Goal: Information Seeking & Learning: Learn about a topic

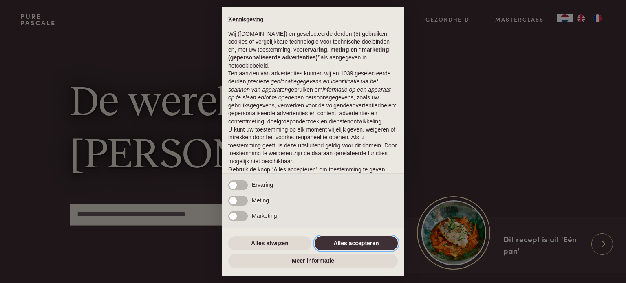
click at [350, 246] on button "Alles accepteren" at bounding box center [356, 243] width 83 height 15
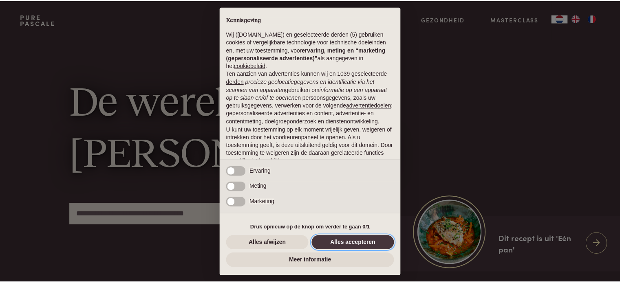
scroll to position [44, 0]
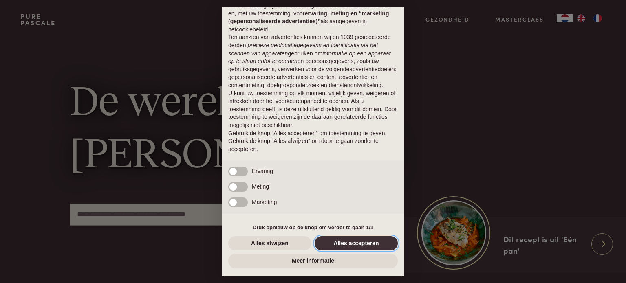
click at [361, 241] on button "Alles accepteren" at bounding box center [356, 243] width 83 height 15
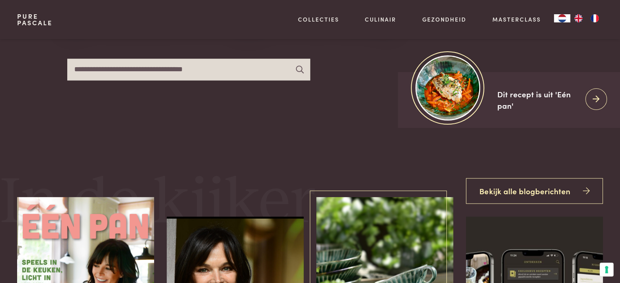
scroll to position [163, 0]
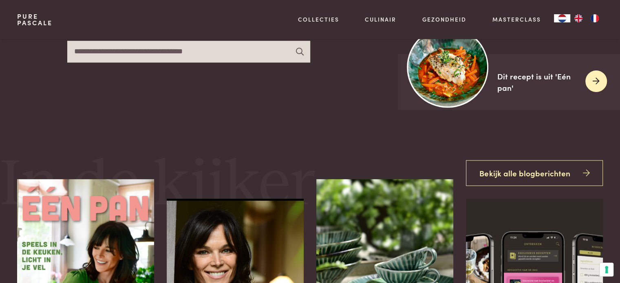
click at [593, 83] on icon at bounding box center [595, 81] width 7 height 12
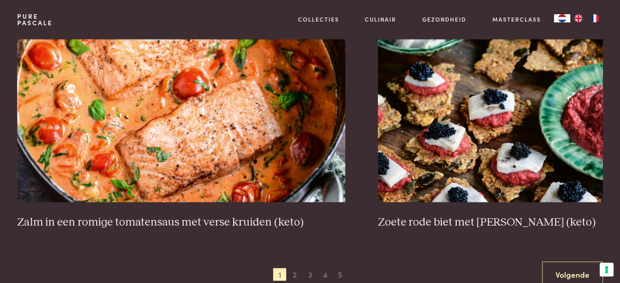
scroll to position [1507, 0]
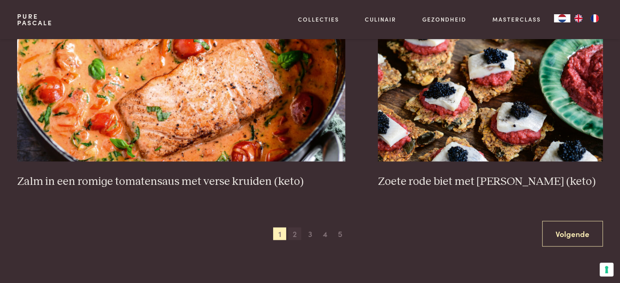
click at [298, 235] on span "2" at bounding box center [294, 233] width 13 height 13
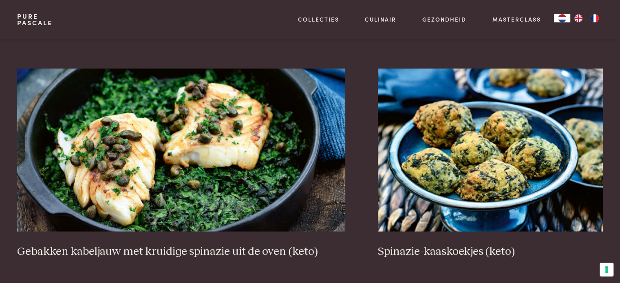
scroll to position [1450, 0]
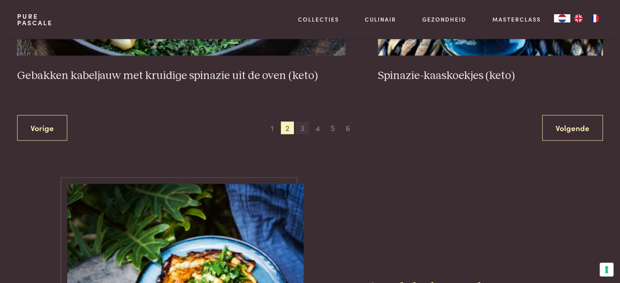
click at [301, 128] on span "3" at bounding box center [302, 128] width 13 height 13
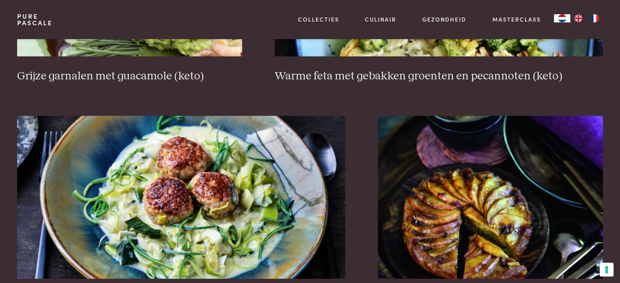
scroll to position [1532, 0]
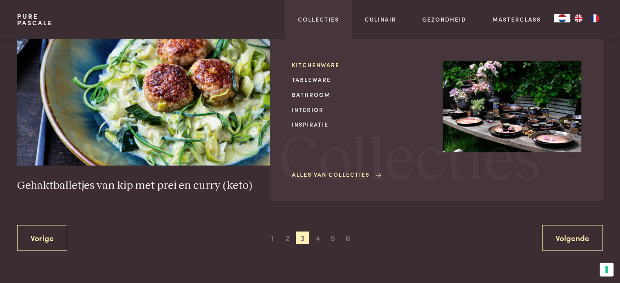
click at [318, 67] on link "Kitchenware" at bounding box center [361, 65] width 138 height 9
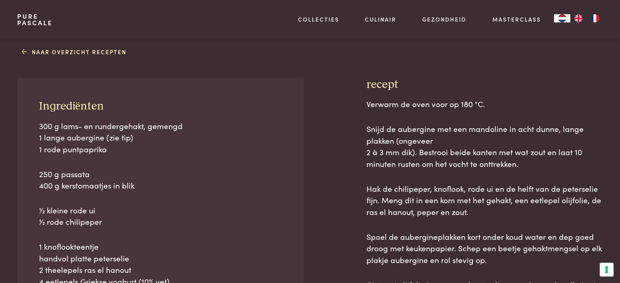
scroll to position [326, 0]
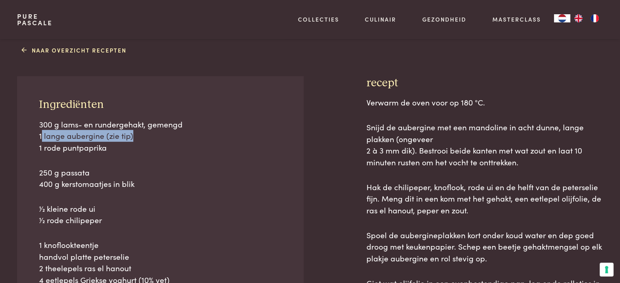
drag, startPoint x: 42, startPoint y: 138, endPoint x: 134, endPoint y: 137, distance: 92.1
click at [134, 137] on p "300 g lams- en rundergehakt, gemengd 1 lange aubergine (zie tip) 1 rode puntpap…" at bounding box center [160, 136] width 243 height 35
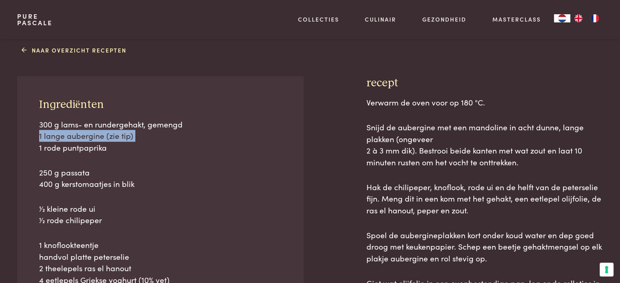
drag, startPoint x: 111, startPoint y: 148, endPoint x: 13, endPoint y: 133, distance: 98.5
click at [13, 133] on div "Naar overzicht recepten Ingrediënten 300 g lams- en rundergehakt, gemengd 1 lan…" at bounding box center [309, 265] width 611 height 445
click at [78, 133] on span "1 lange aubergine (zie tip)" at bounding box center [86, 135] width 94 height 11
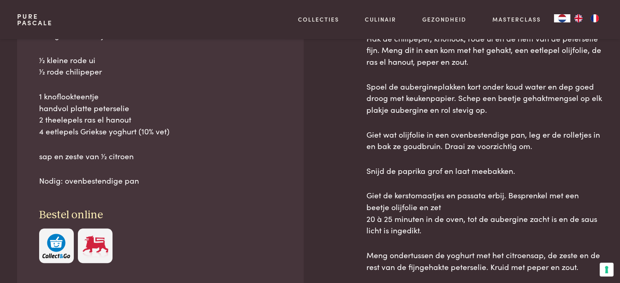
scroll to position [489, 0]
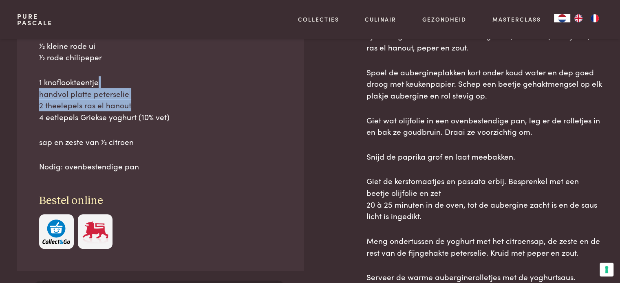
drag, startPoint x: 188, startPoint y: 101, endPoint x: 193, endPoint y: 74, distance: 26.9
click at [193, 74] on div "300 g lams- en rundergehakt, gemengd 1 lange aubergine (zie tip) 1 rode puntpap…" at bounding box center [160, 64] width 243 height 217
drag, startPoint x: 192, startPoint y: 82, endPoint x: 200, endPoint y: 96, distance: 16.0
click at [200, 96] on p "1 knoflookteentje handvol platte peterselie 2 theelepels ras el hanout 4 eetlep…" at bounding box center [160, 99] width 243 height 47
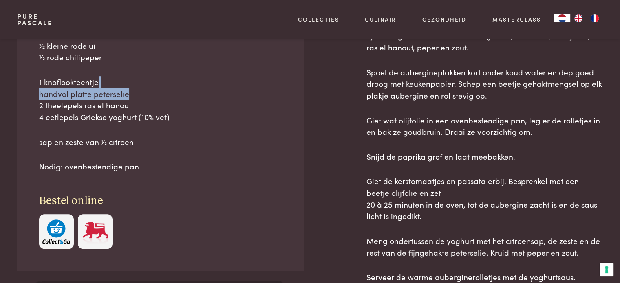
click at [200, 96] on p "1 knoflookteentje handvol platte peterselie 2 theelepels ras el hanout 4 eetlep…" at bounding box center [160, 99] width 243 height 47
click at [221, 96] on p "1 knoflookteentje handvol platte peterselie 2 theelepels ras el hanout 4 eetlep…" at bounding box center [160, 99] width 243 height 47
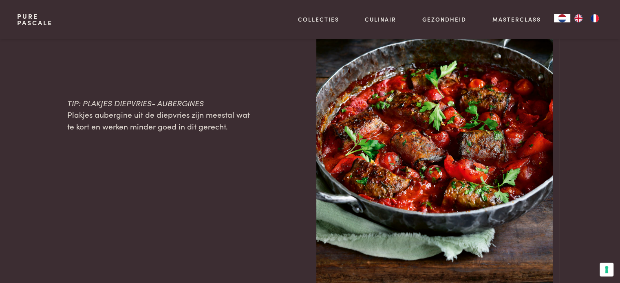
scroll to position [978, 0]
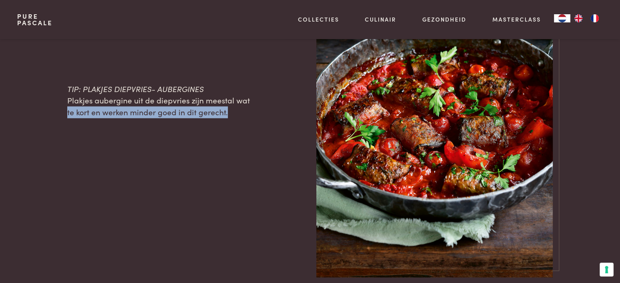
drag, startPoint x: 248, startPoint y: 106, endPoint x: 254, endPoint y: 115, distance: 10.6
click at [254, 115] on div "TIP: PLAKJES DIEPVRIES- AUBERGINES Plakjes aubergine uit de diepvries zijn mees…" at bounding box center [309, 100] width 585 height 354
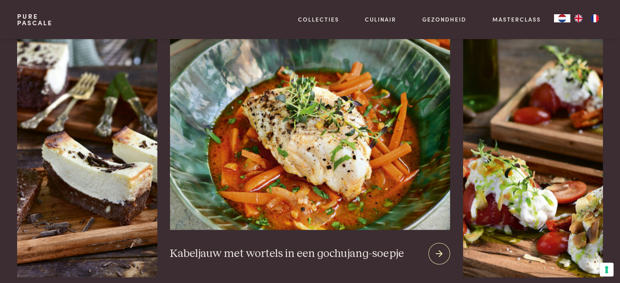
scroll to position [1589, 0]
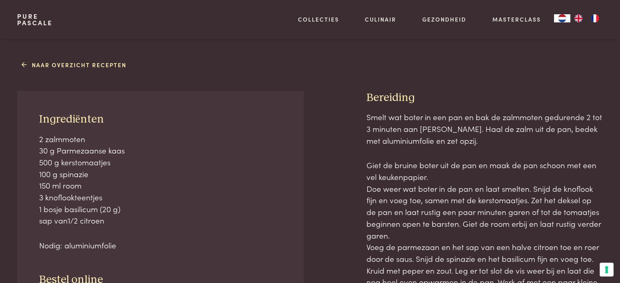
scroll to position [367, 0]
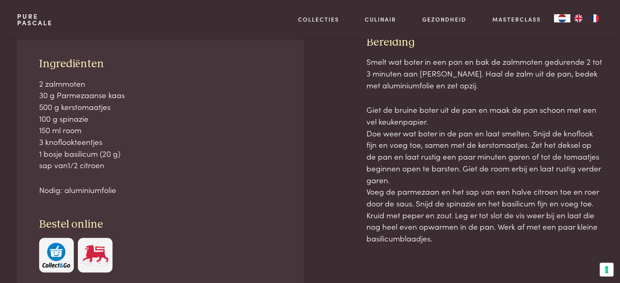
click at [127, 122] on p "2 zalmmoten 30 g Parmezaanse kaas 500 g kerstomaatjes 100 g spinazie 150 ml roo…" at bounding box center [160, 125] width 243 height 94
drag, startPoint x: 134, startPoint y: 112, endPoint x: 130, endPoint y: 131, distance: 19.1
click at [130, 131] on p "2 zalmmoten 30 g Parmezaanse kaas 500 g kerstomaatjes 100 g spinazie 150 ml roo…" at bounding box center [160, 125] width 243 height 94
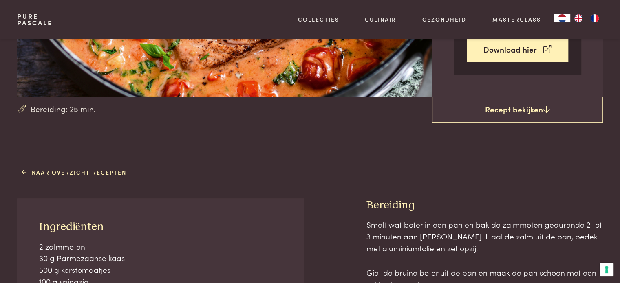
scroll to position [81, 0]
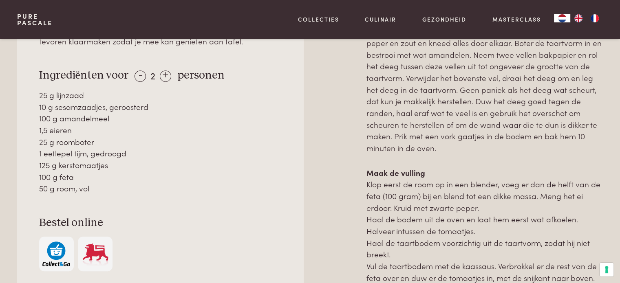
scroll to position [448, 0]
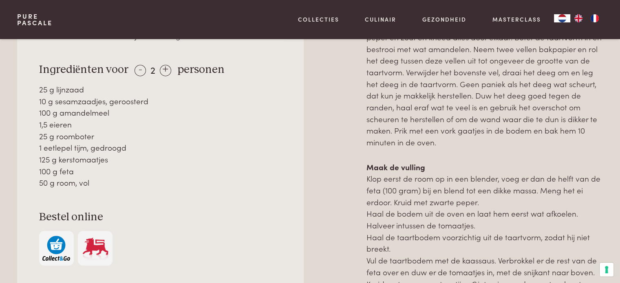
drag, startPoint x: 191, startPoint y: 120, endPoint x: 191, endPoint y: 150, distance: 29.7
click at [191, 150] on div "25 g lijnzaad 10 g sesamzaadjes, geroosterd 100 g amandelmeel 1,5 eieren 25 g r…" at bounding box center [160, 136] width 243 height 105
click at [191, 150] on div "1 eetlepel tijm, gedroogd" at bounding box center [160, 148] width 243 height 12
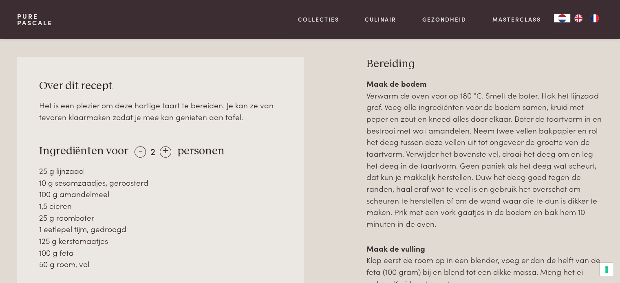
scroll to position [407, 0]
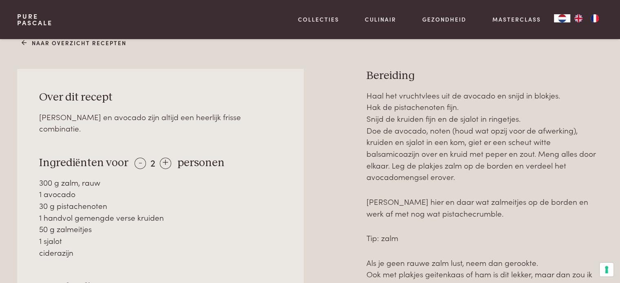
scroll to position [407, 0]
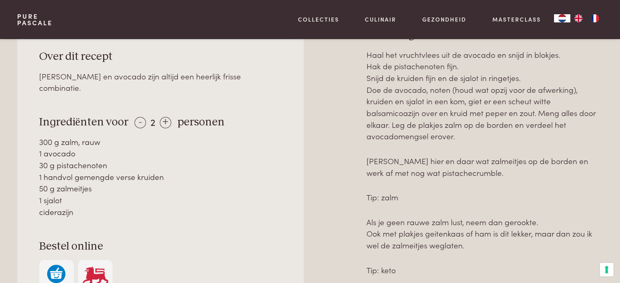
click at [474, 55] on p "Haal het vruchtvlees uit de avocado en snijd in blokjes. Hak de pistachenoten f…" at bounding box center [484, 96] width 236 height 94
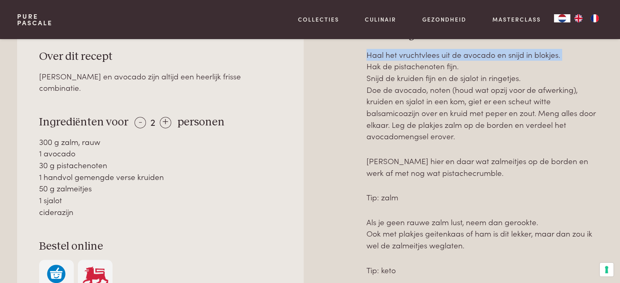
click at [474, 55] on p "Haal het vruchtvlees uit de avocado en snijd in blokjes. Hak de pistachenoten f…" at bounding box center [484, 96] width 236 height 94
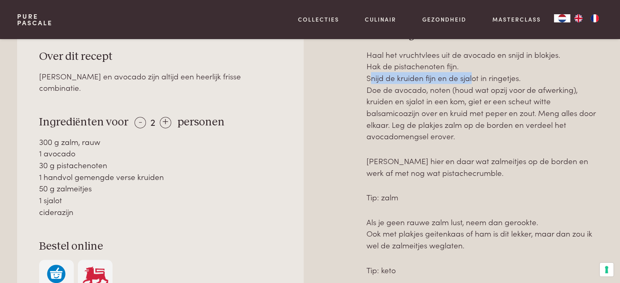
drag, startPoint x: 364, startPoint y: 76, endPoint x: 470, endPoint y: 76, distance: 106.3
click at [470, 76] on div "Over dit recept Zalm en avocado zijn altijd een heerlijk frisse combinatie. Ing…" at bounding box center [309, 199] width 585 height 343
click at [470, 76] on p "Haal het vruchtvlees uit de avocado en snijd in blokjes. Hak de pistachenoten f…" at bounding box center [484, 96] width 236 height 94
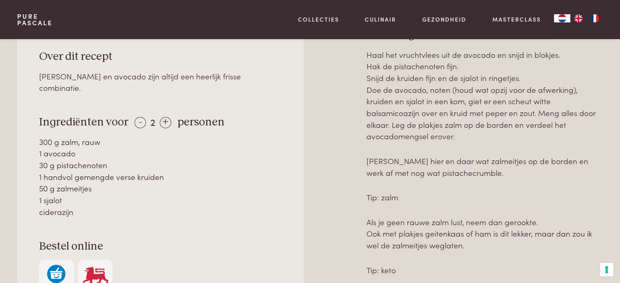
click at [453, 88] on p "Haal het vruchtvlees uit de avocado en snijd in blokjes. Hak de pistachenoten f…" at bounding box center [484, 96] width 236 height 94
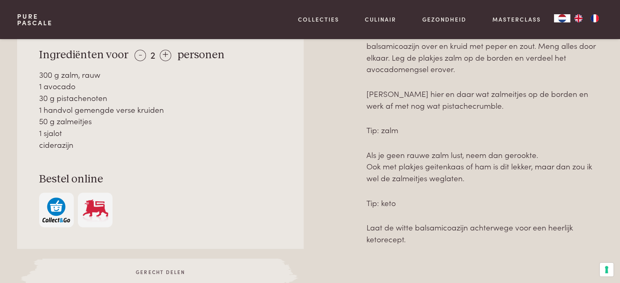
scroll to position [489, 0]
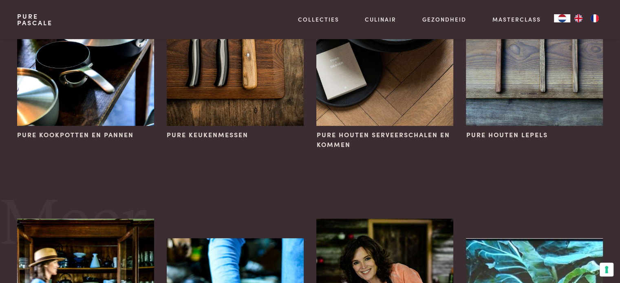
scroll to position [122, 0]
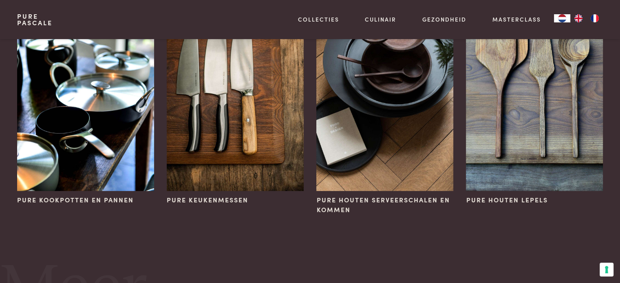
click at [612, 98] on div "Kitchenware Pure kookpotten en pannen Pure keukenmessen Pure houten serveerscha…" at bounding box center [309, 69] width 611 height 304
click at [237, 106] on img at bounding box center [235, 88] width 136 height 205
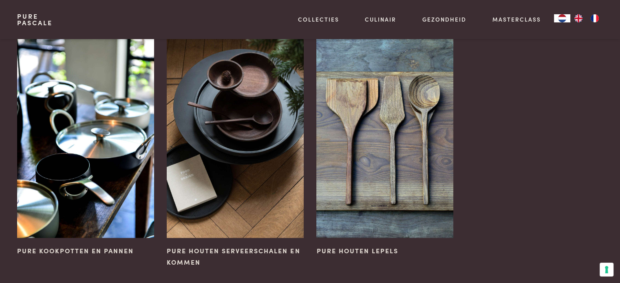
scroll to position [937, 0]
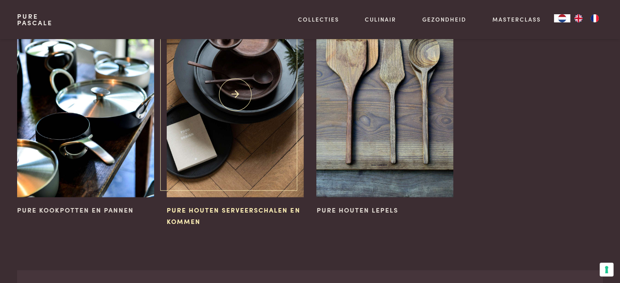
click at [272, 110] on img at bounding box center [235, 94] width 136 height 205
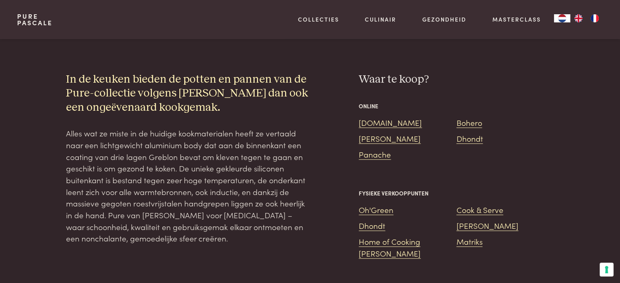
scroll to position [693, 0]
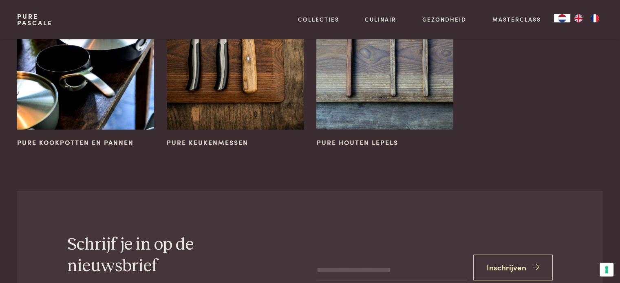
scroll to position [1426, 0]
